Goal: Use online tool/utility: Utilize a website feature to perform a specific function

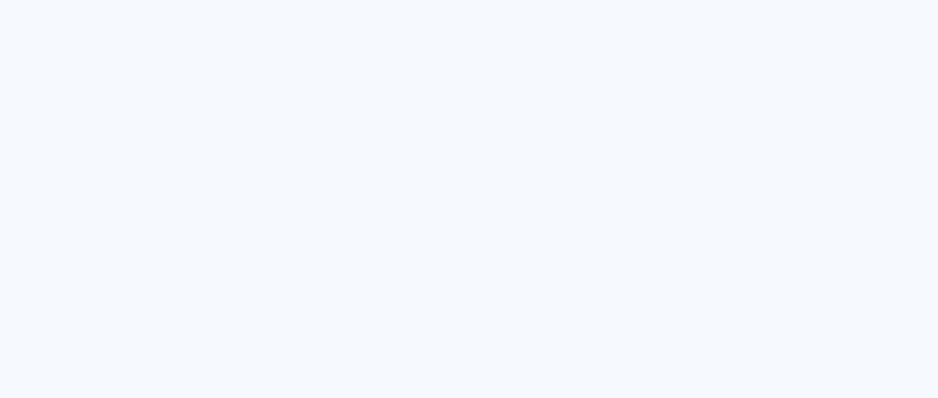
click at [734, 180] on quentale-app at bounding box center [469, 199] width 938 height 398
